Goal: Information Seeking & Learning: Learn about a topic

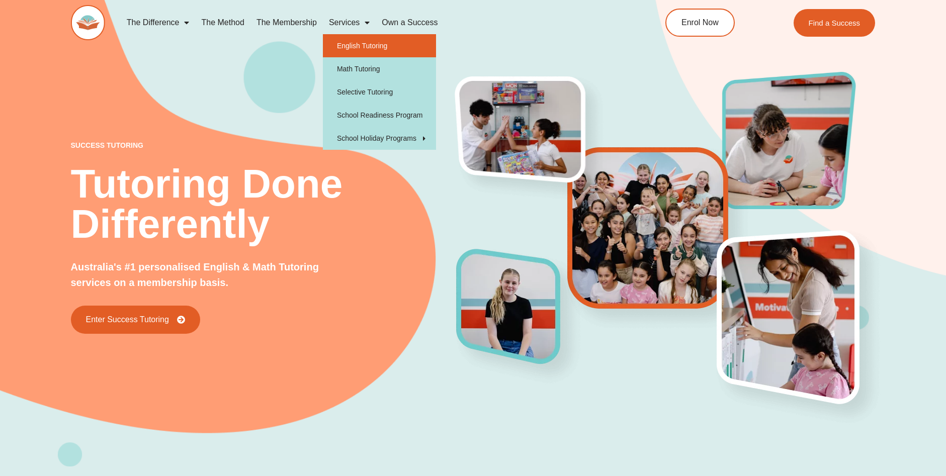
click at [366, 46] on link "English Tutoring" at bounding box center [379, 45] width 113 height 23
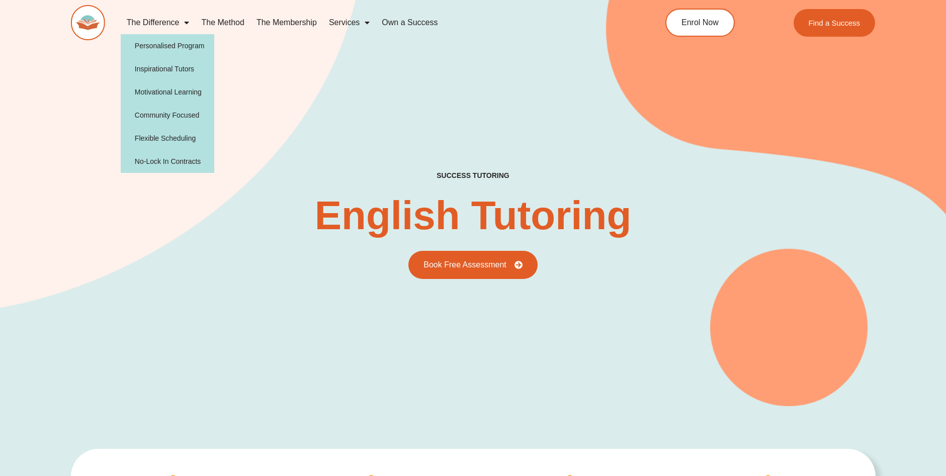
click at [156, 24] on link "The Difference" at bounding box center [158, 22] width 75 height 23
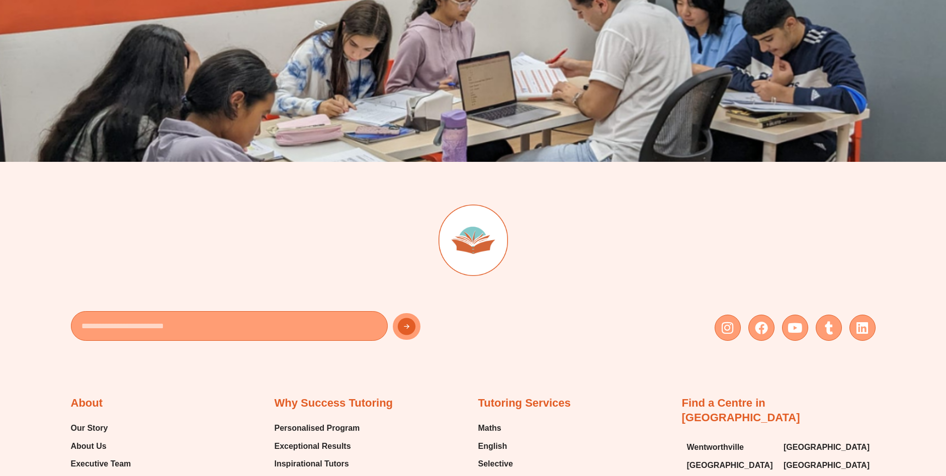
scroll to position [2715, 0]
